Goal: Information Seeking & Learning: Check status

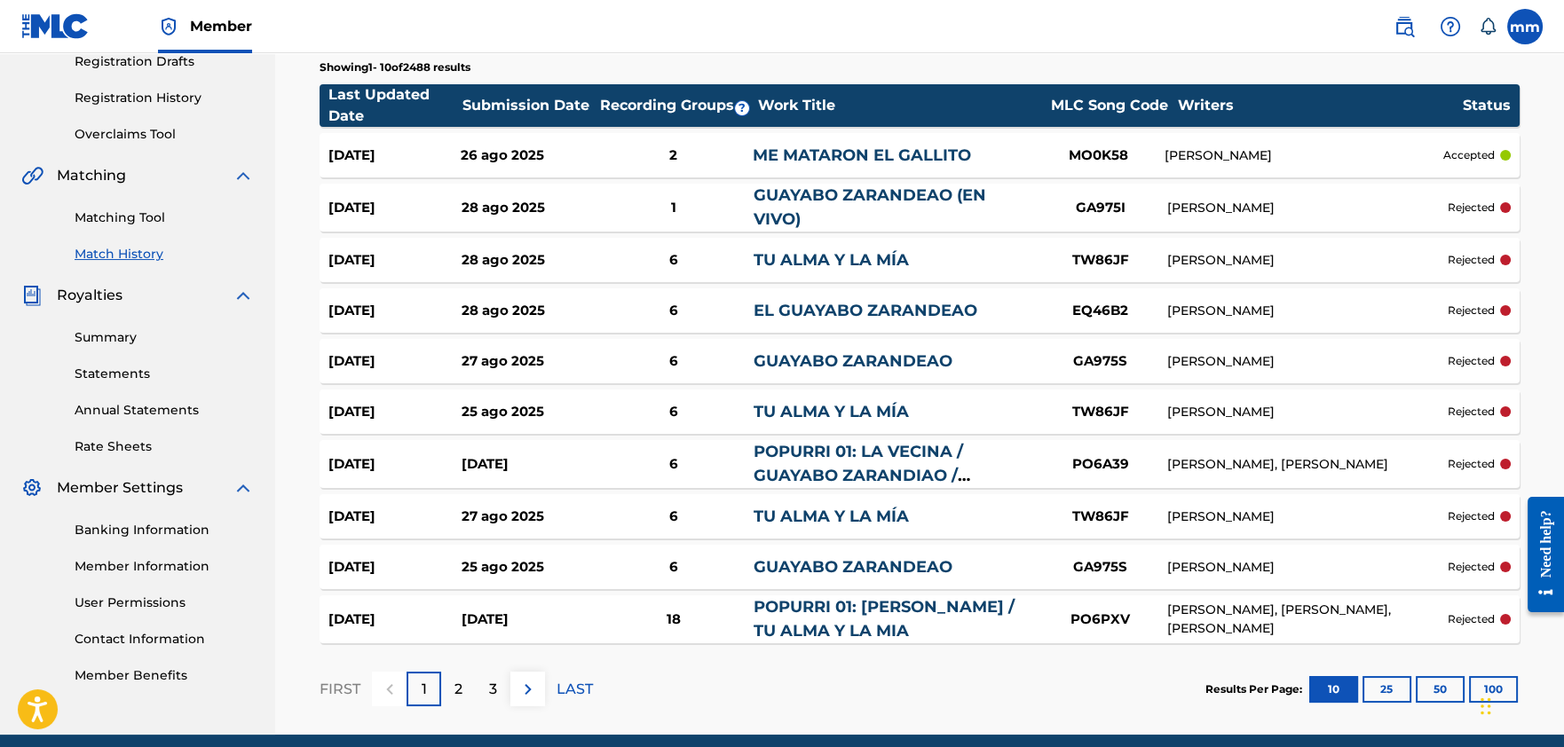
scroll to position [380, 0]
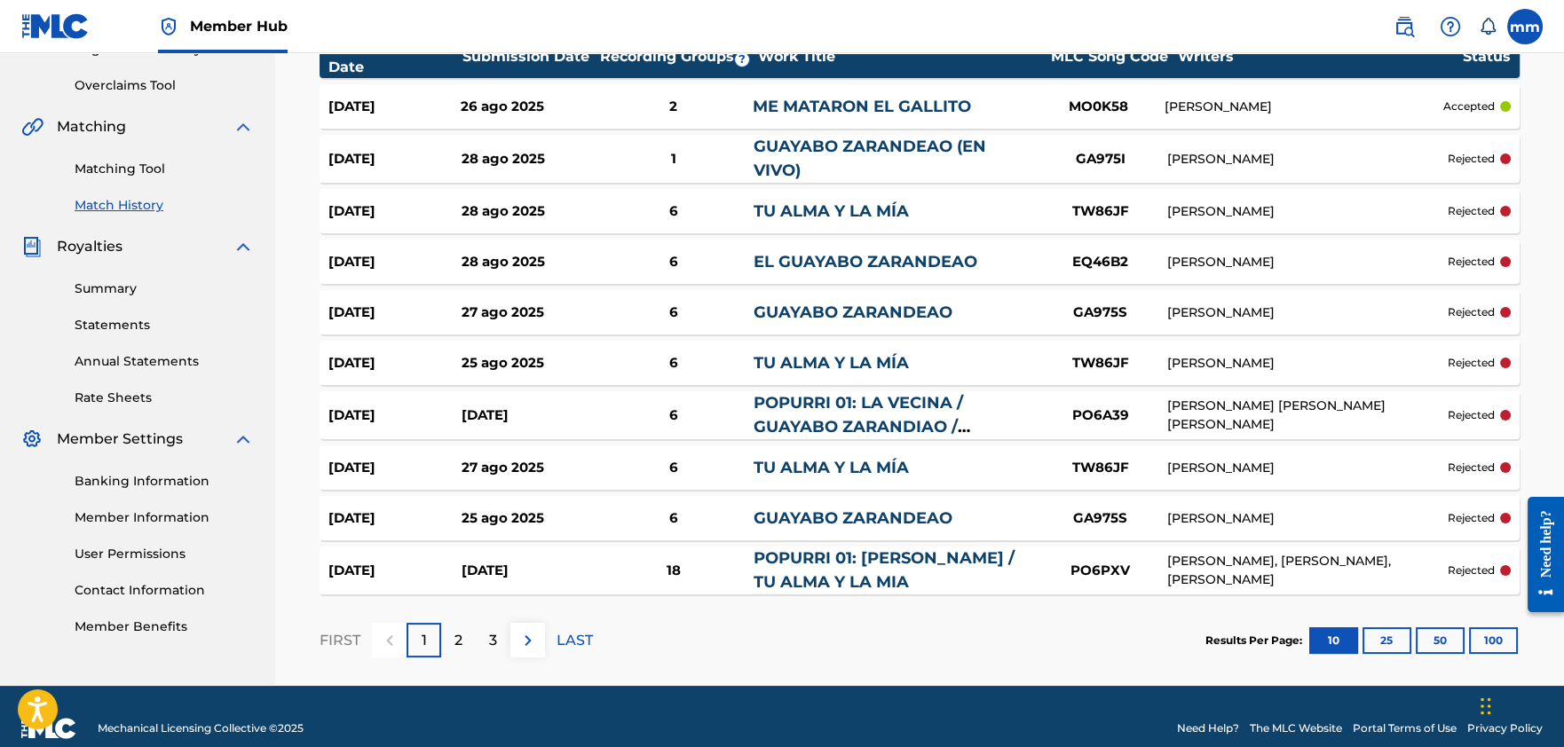
scroll to position [365, 0]
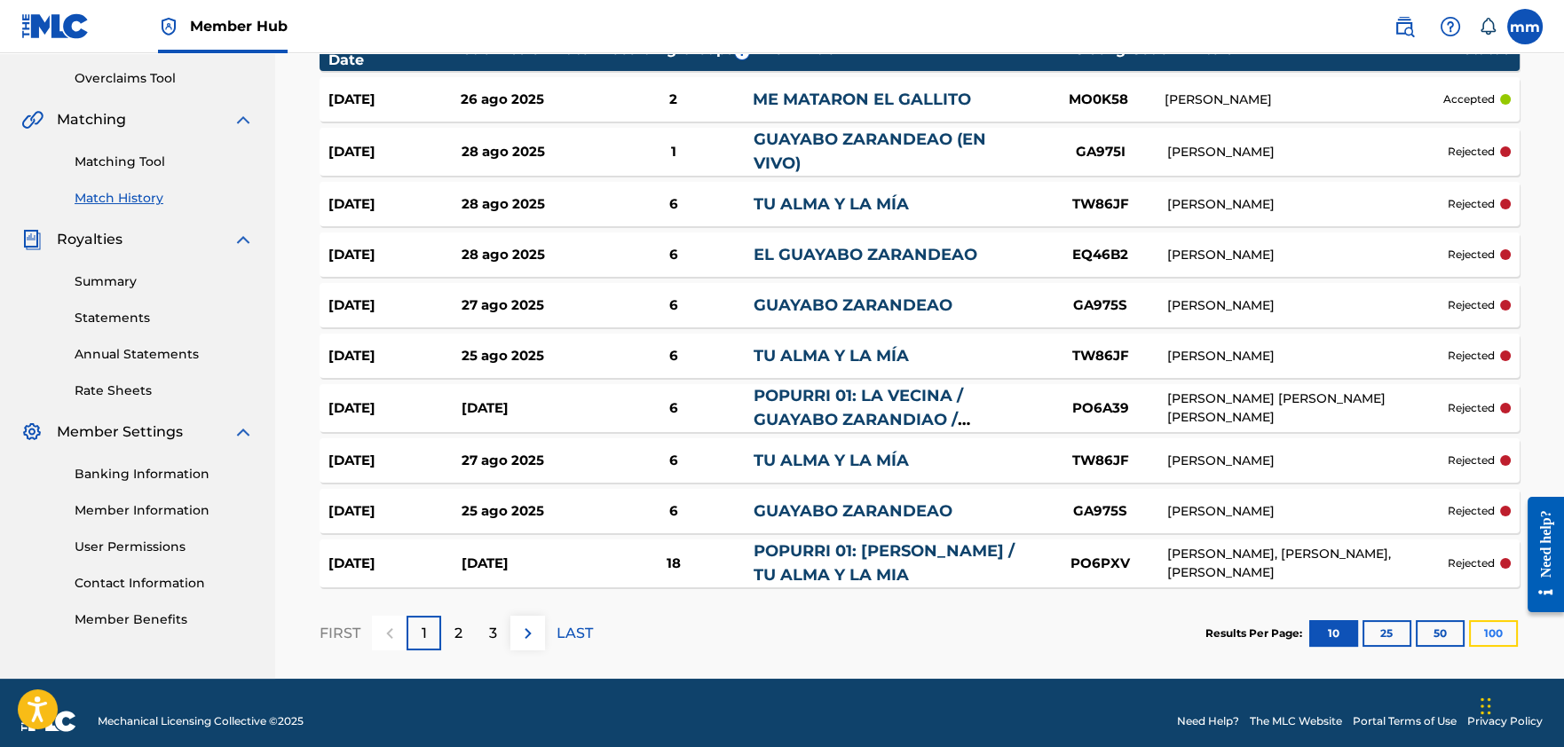
click at [1499, 631] on button "100" at bounding box center [1493, 633] width 49 height 27
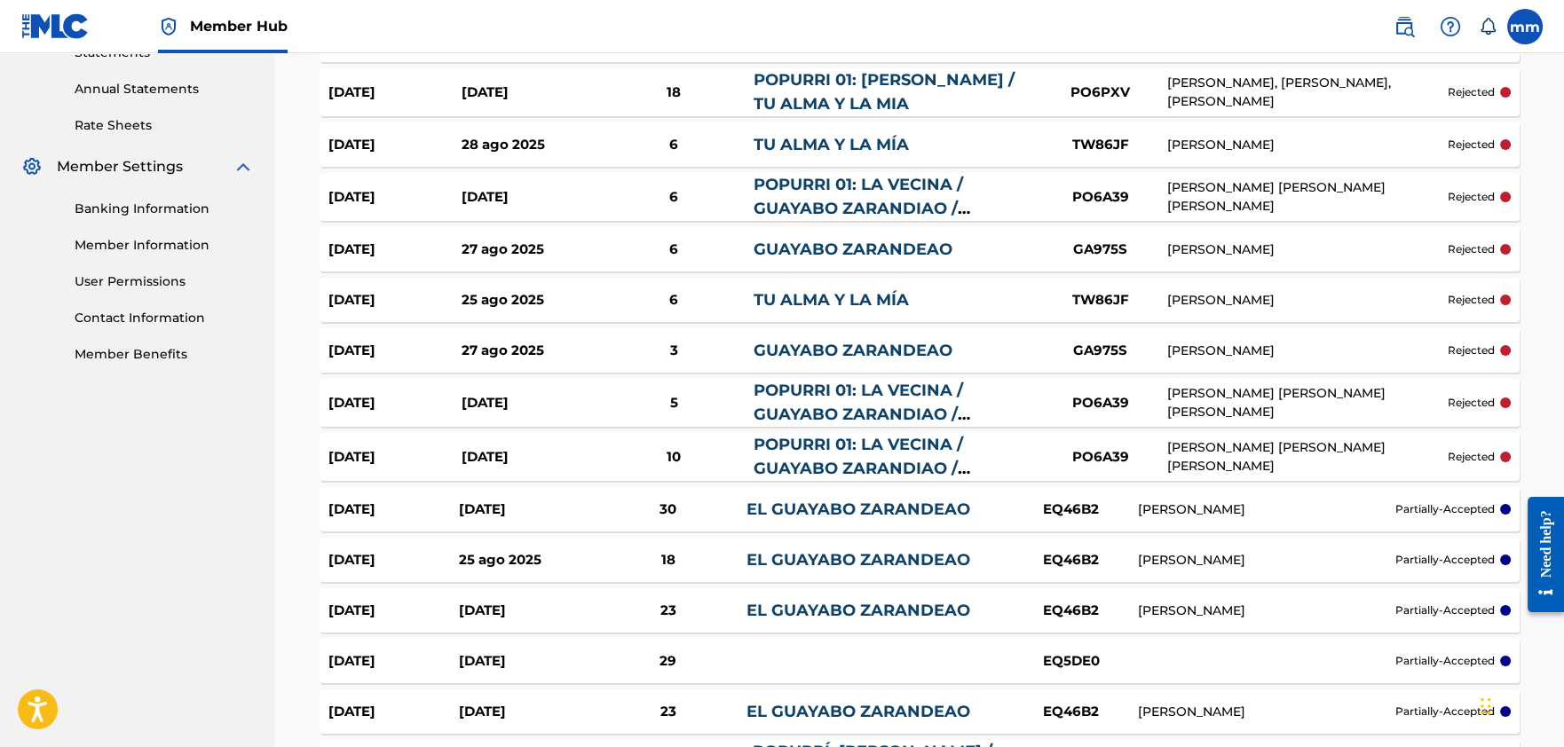
scroll to position [624, 0]
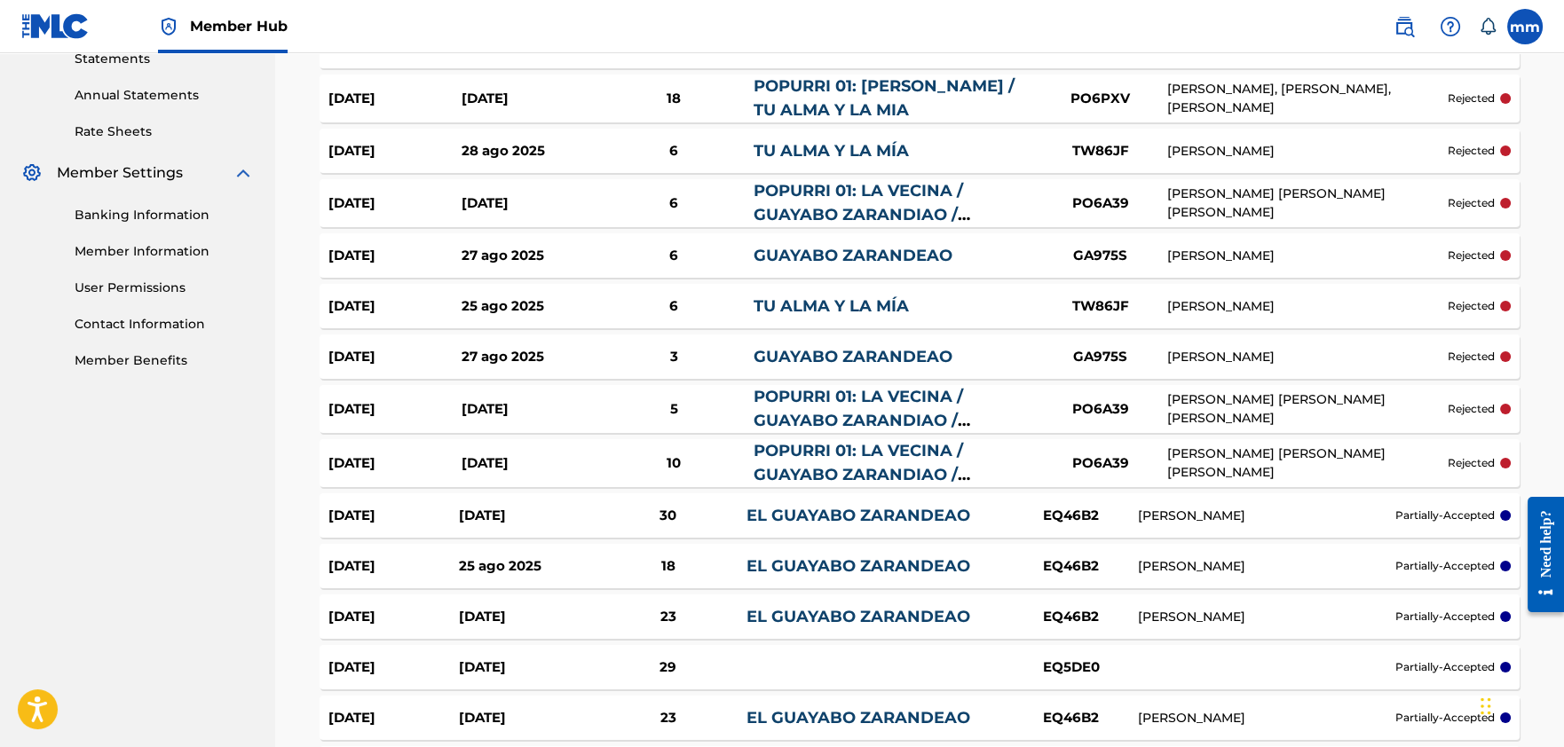
click at [1329, 251] on div "[PERSON_NAME]" at bounding box center [1307, 256] width 280 height 19
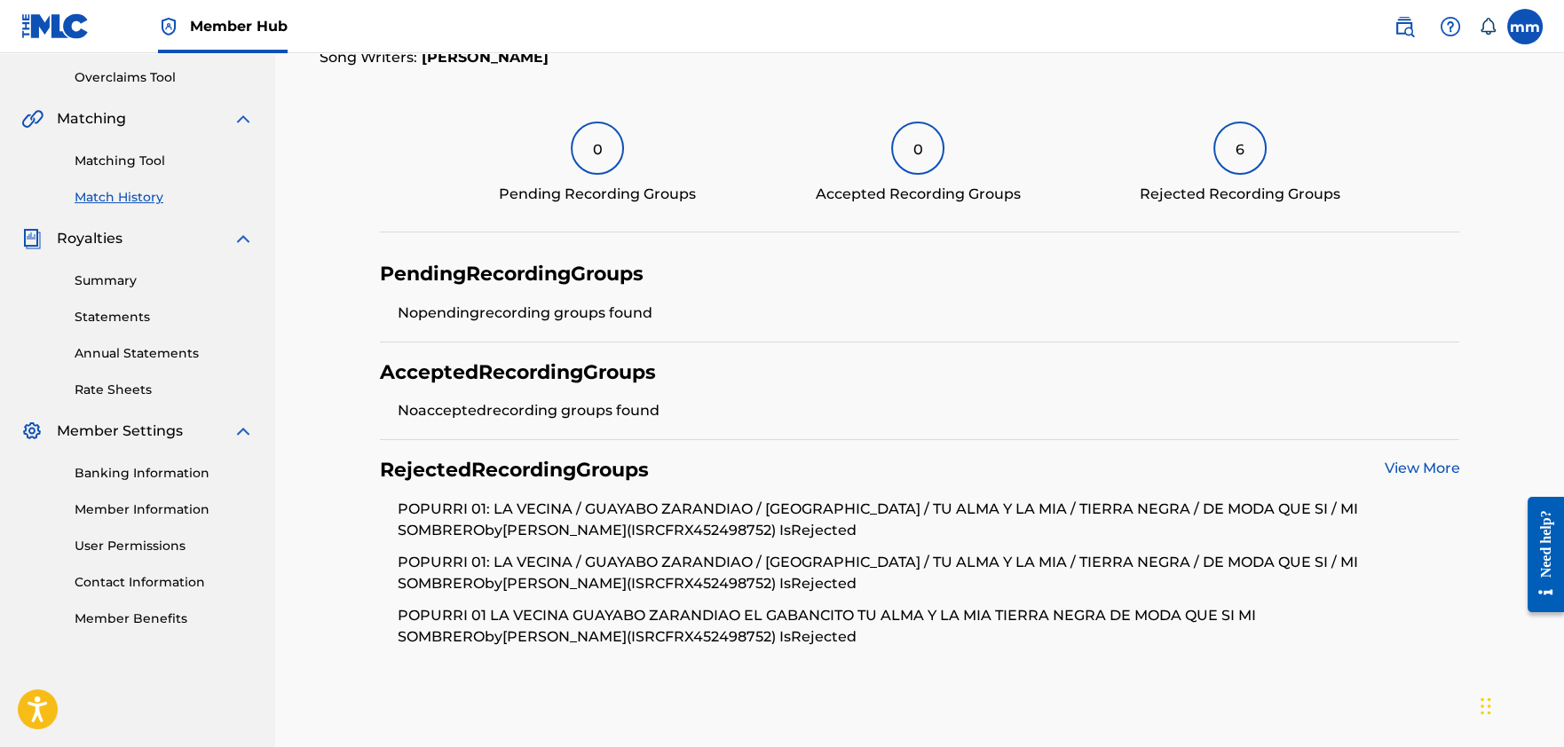
scroll to position [406, 0]
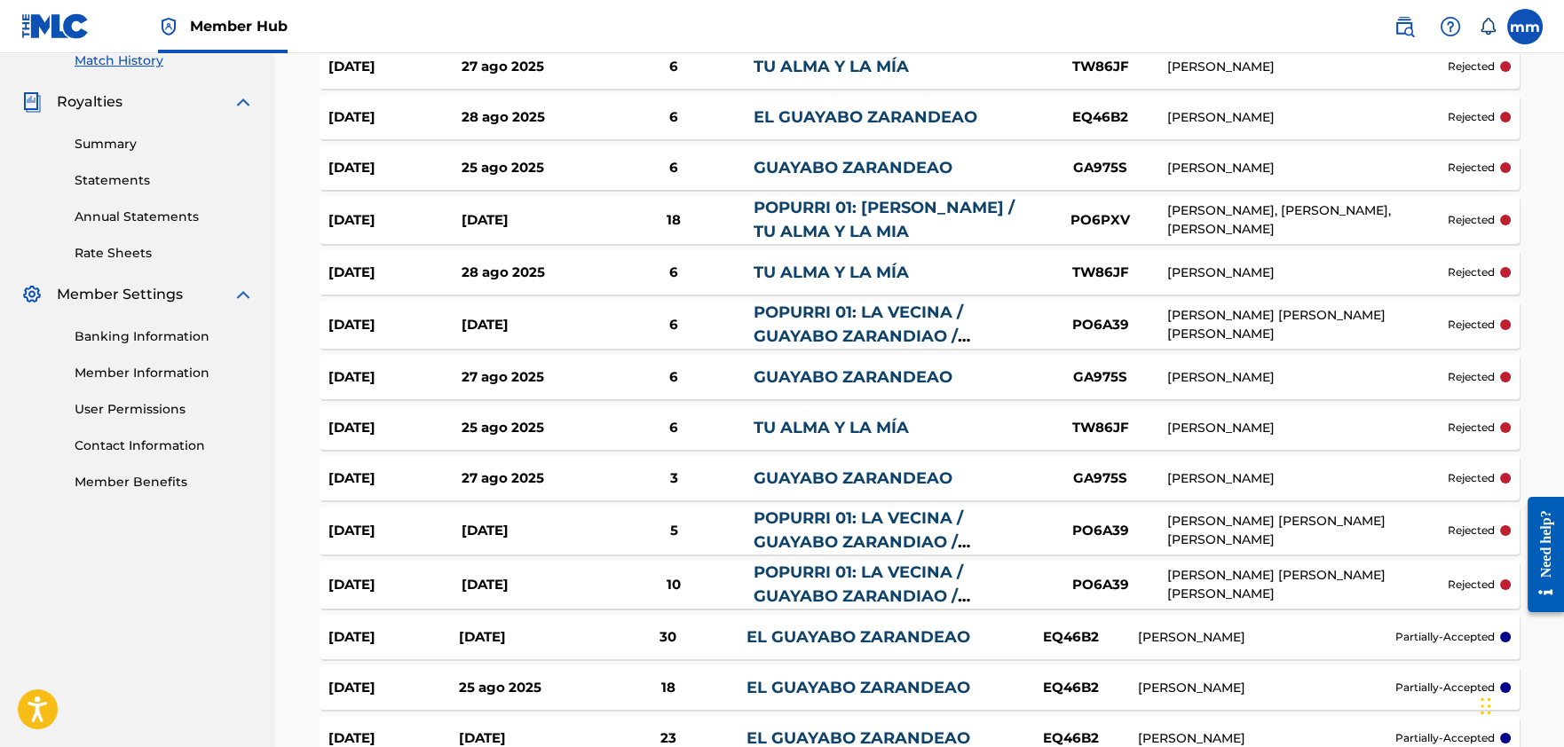
scroll to position [503, 0]
click at [870, 268] on link "TU ALMA Y LA MÍA" at bounding box center [830, 272] width 155 height 20
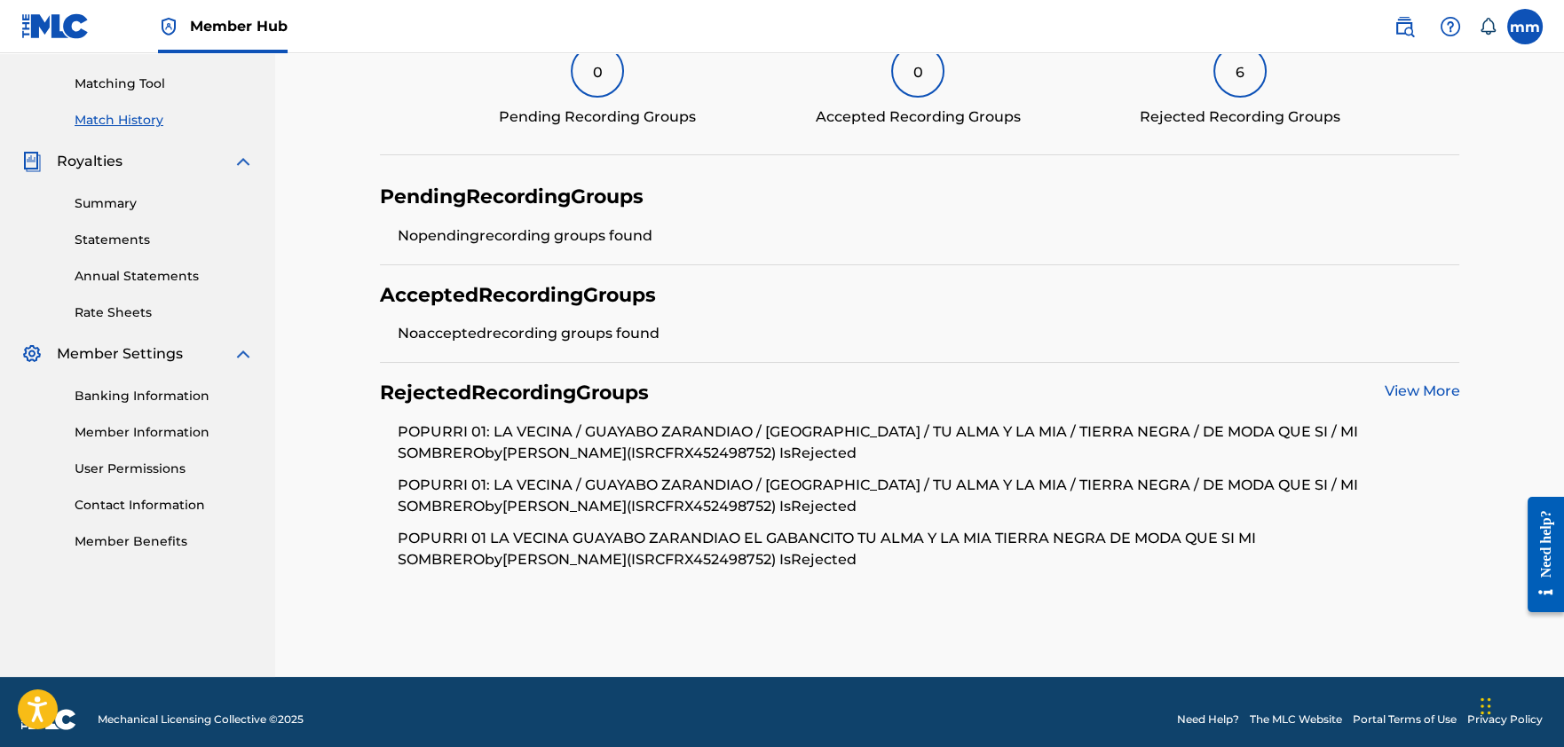
scroll to position [442, 0]
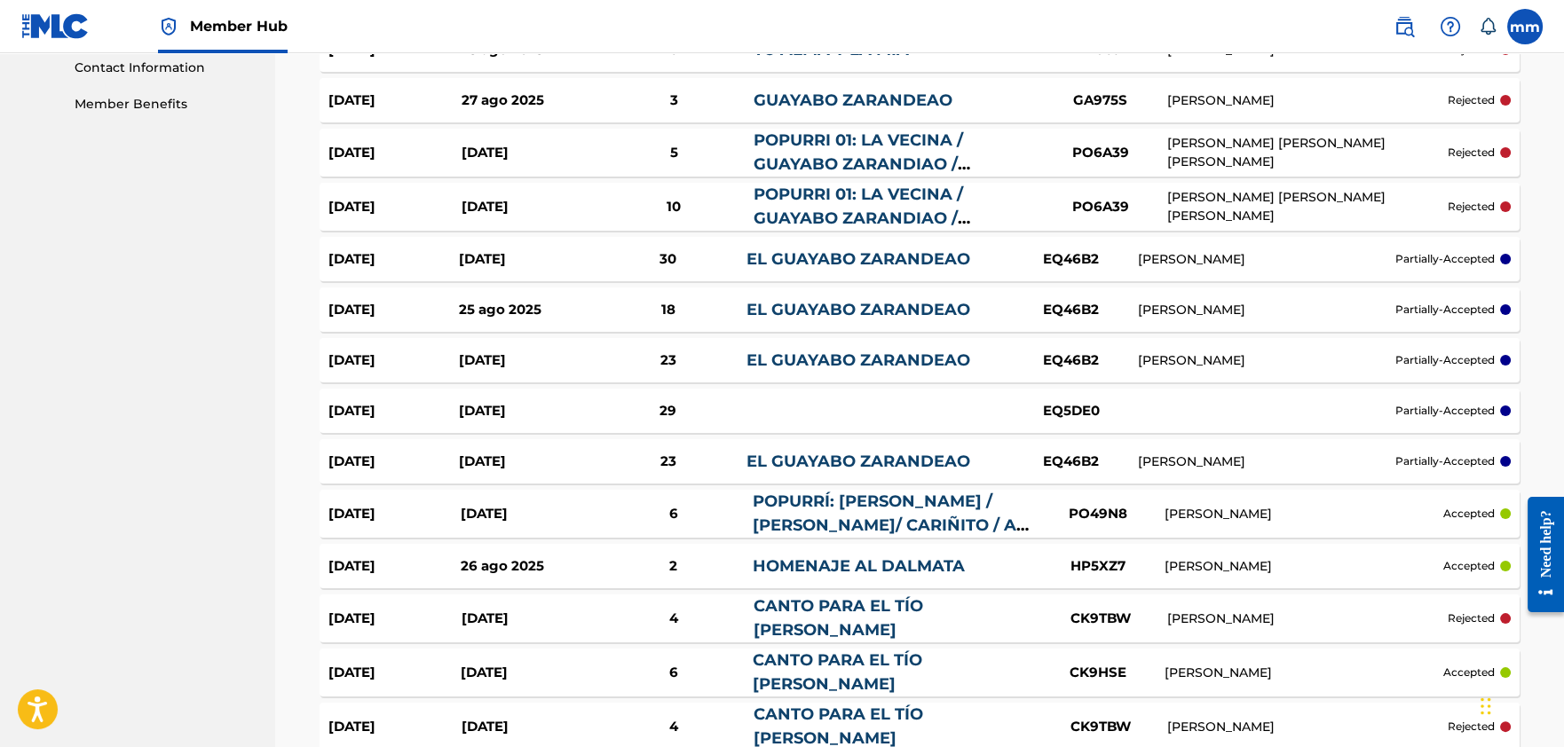
scroll to position [951, 0]
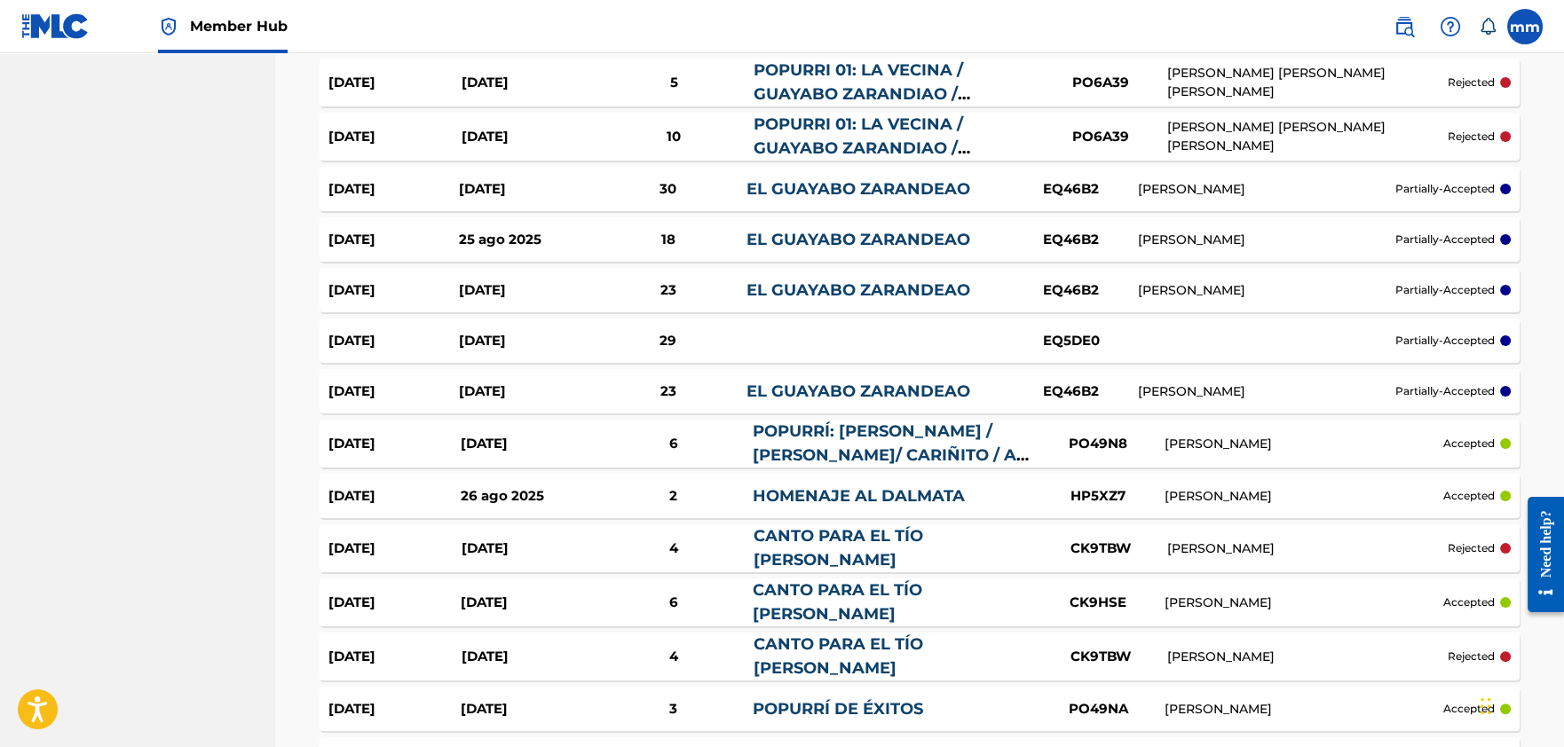
click at [880, 438] on link "POPURRÍ: [PERSON_NAME] / [PERSON_NAME]/ CARIÑITO / AH PUES / SIGO SIENDO [PERSO…" at bounding box center [891, 467] width 277 height 91
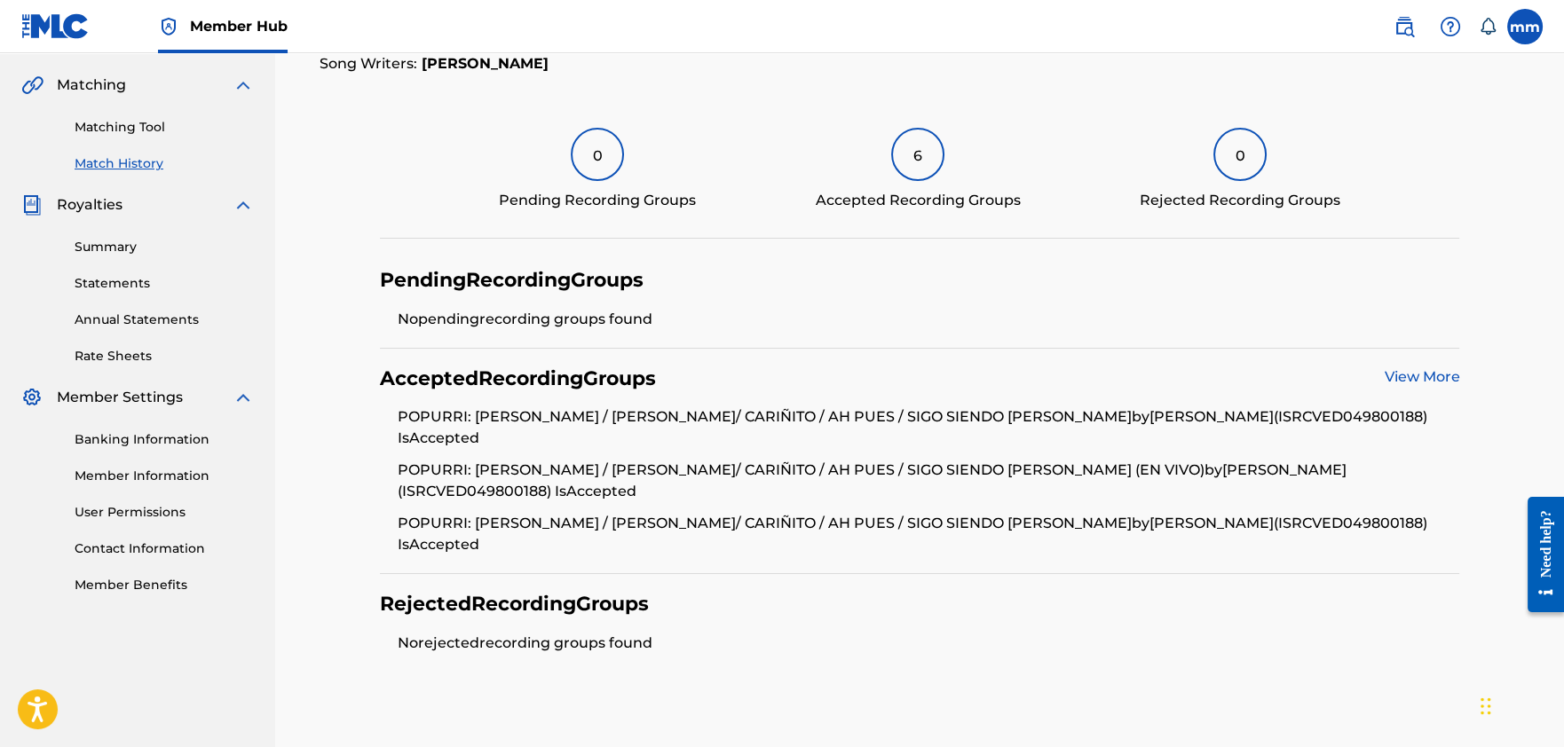
scroll to position [282, 0]
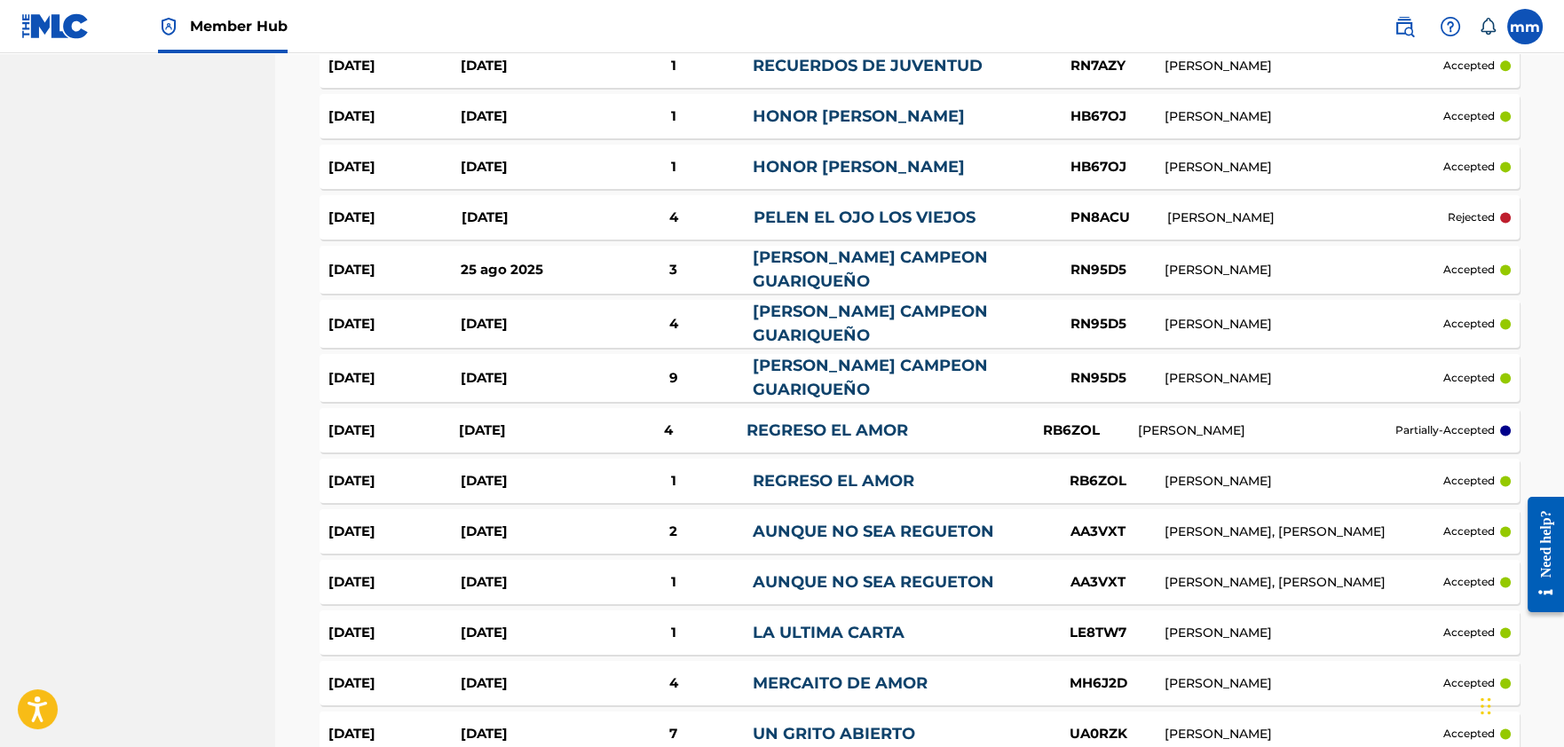
scroll to position [4661, 0]
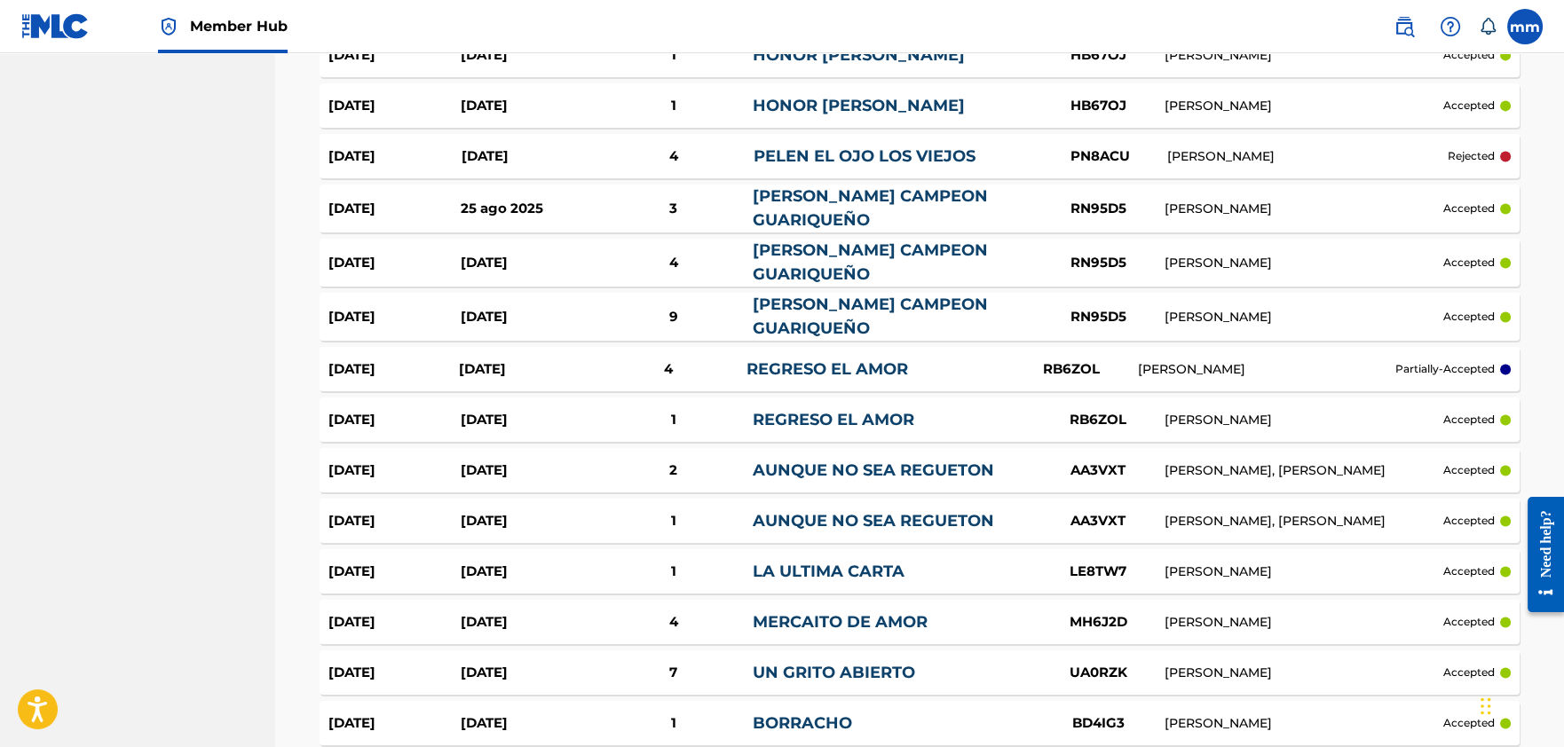
click at [832, 359] on link "REGRESO EL AMOR" at bounding box center [827, 369] width 162 height 20
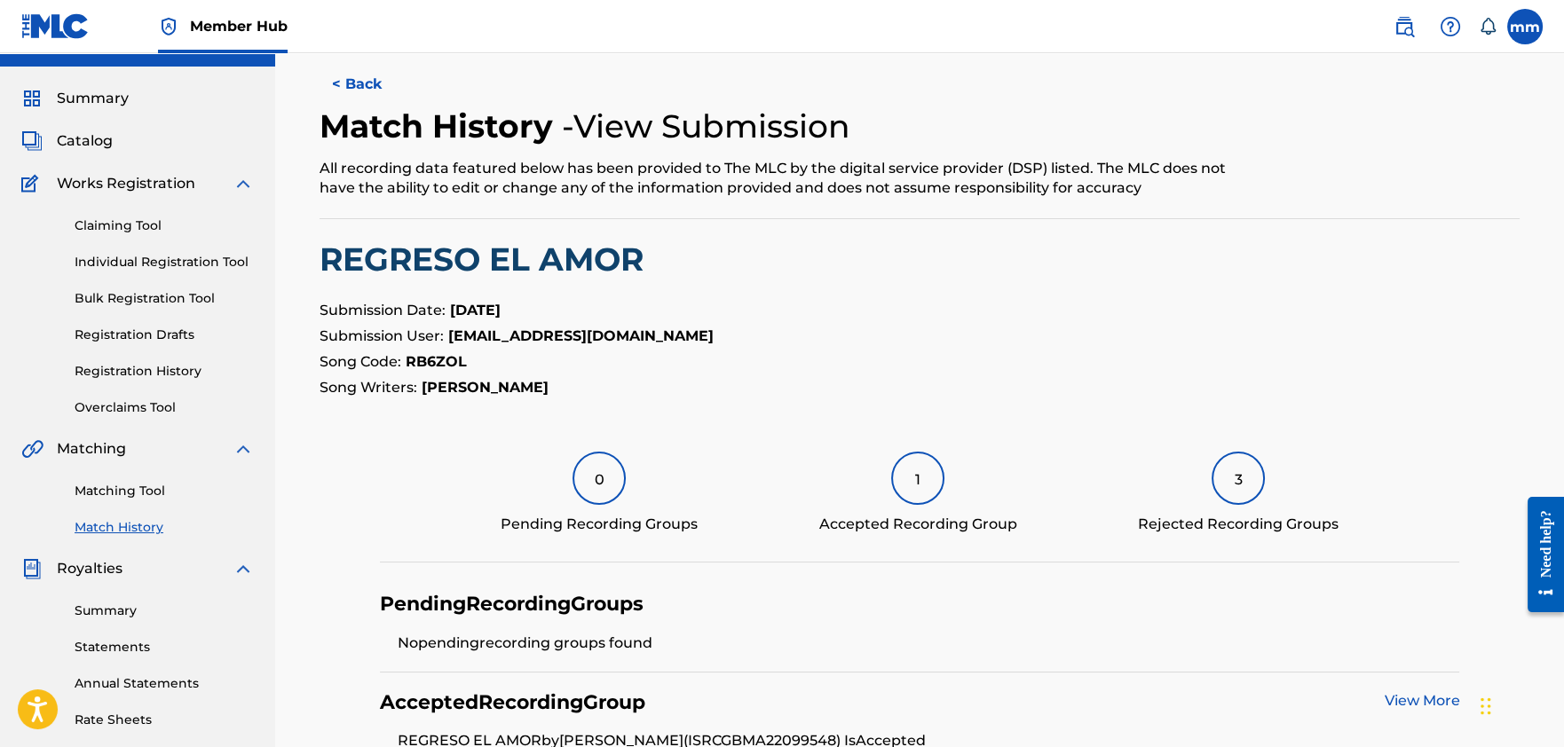
scroll to position [27, 0]
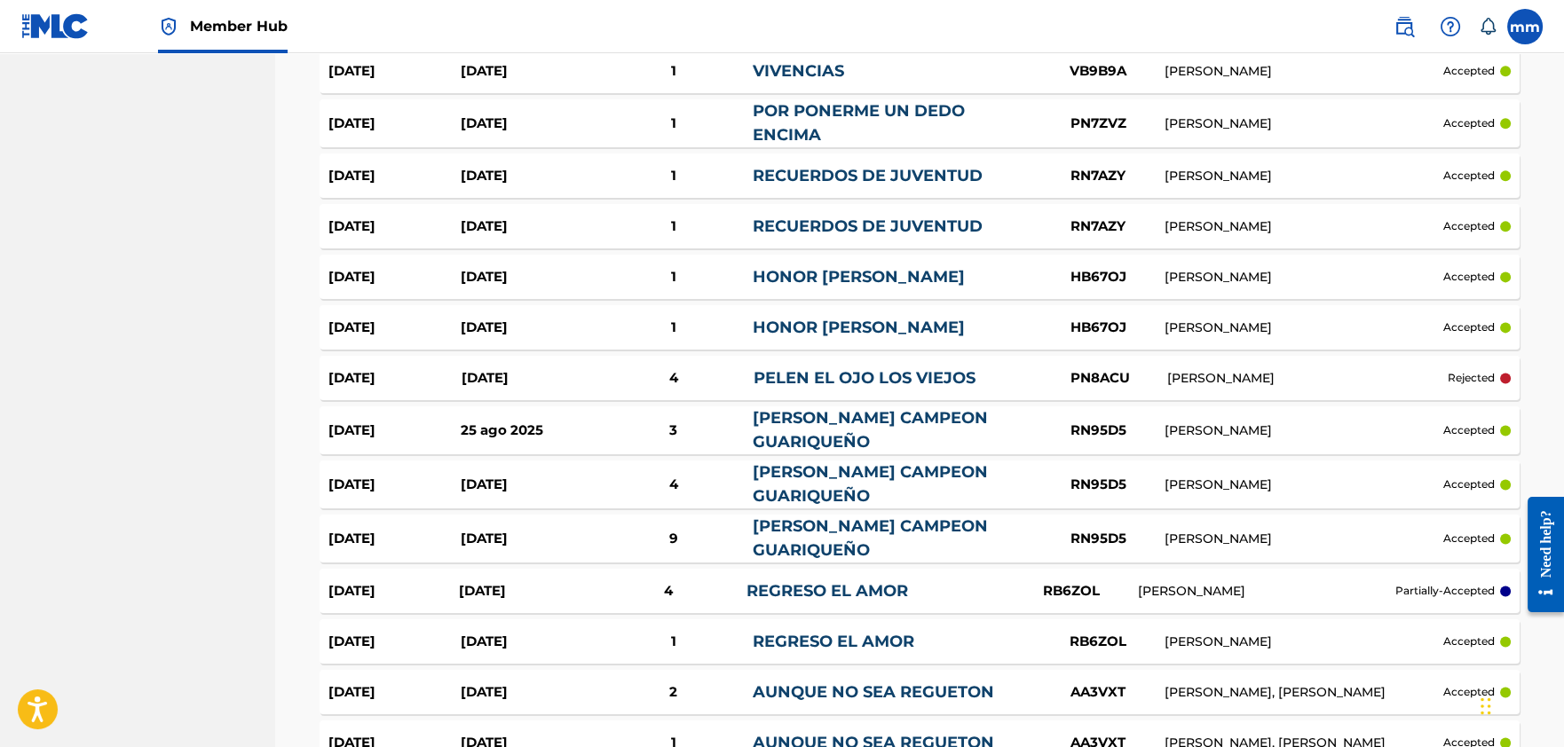
scroll to position [4421, 0]
